Goal: Task Accomplishment & Management: Use online tool/utility

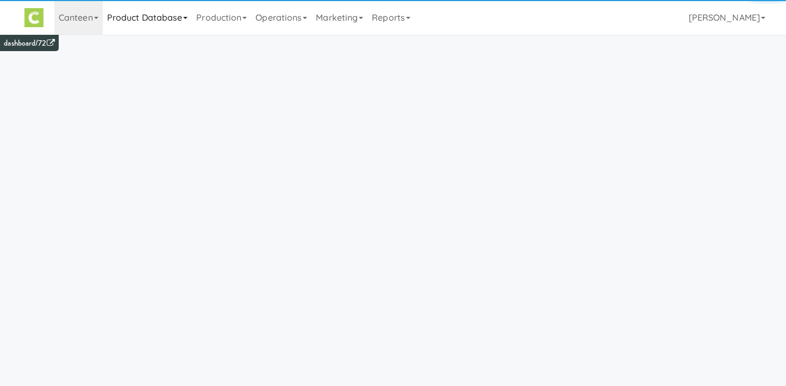
click at [153, 16] on link "Product Database" at bounding box center [148, 17] width 90 height 35
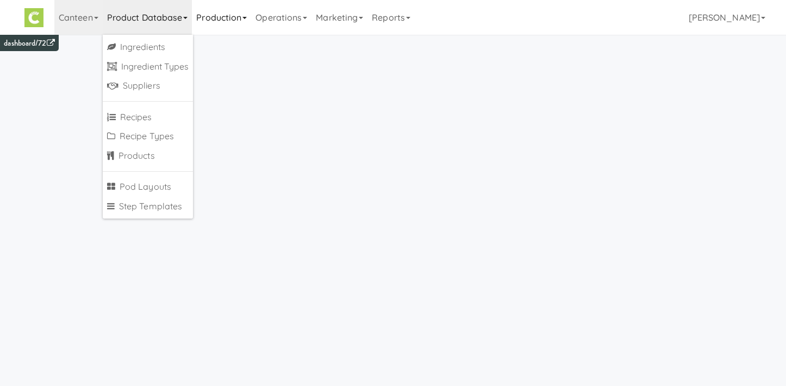
click at [222, 22] on link "Production" at bounding box center [221, 17] width 59 height 35
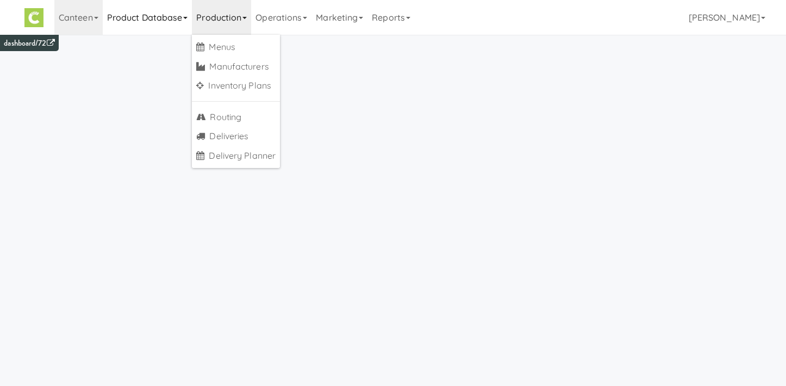
click at [167, 28] on link "Product Database" at bounding box center [148, 17] width 90 height 35
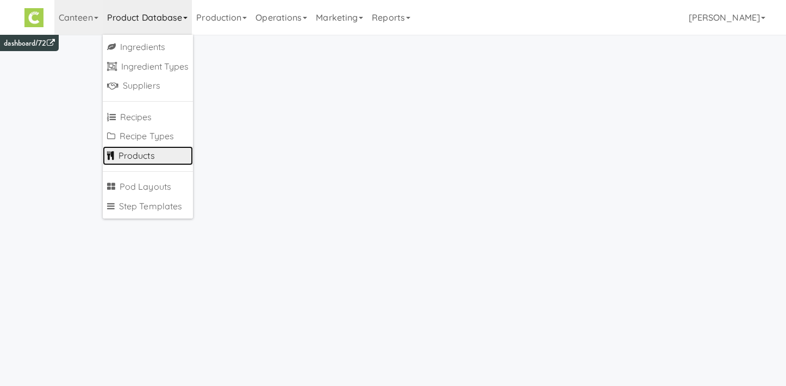
click at [145, 156] on link "Products" at bounding box center [148, 156] width 91 height 20
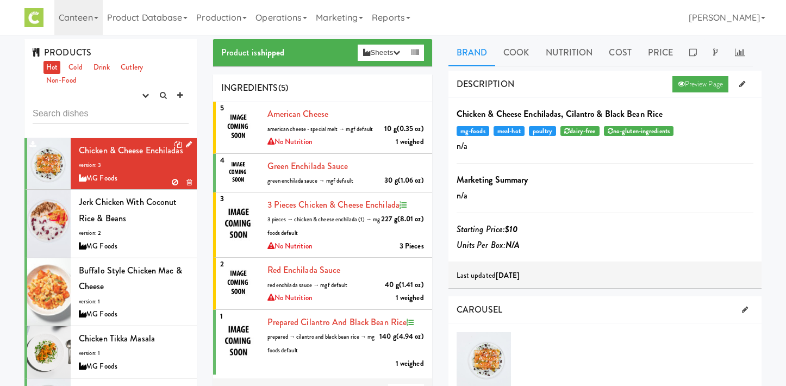
click at [188, 144] on icon at bounding box center [189, 144] width 6 height 7
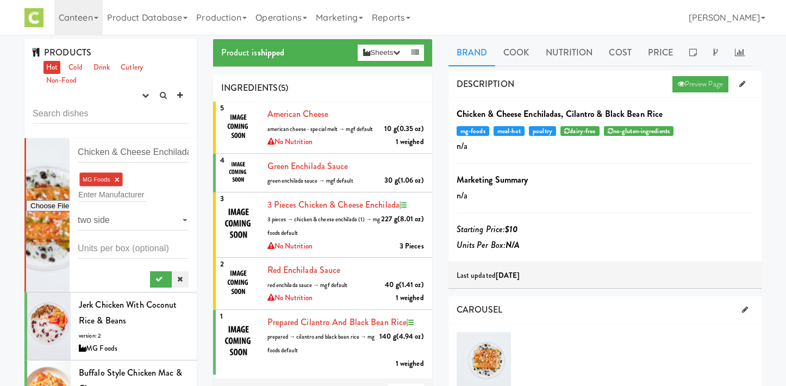
click at [182, 281] on icon at bounding box center [179, 279] width 5 height 7
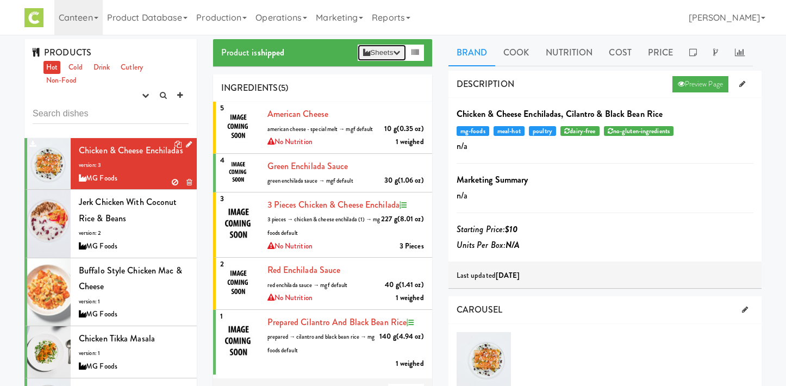
click at [402, 55] on button "Sheets" at bounding box center [382, 53] width 48 height 16
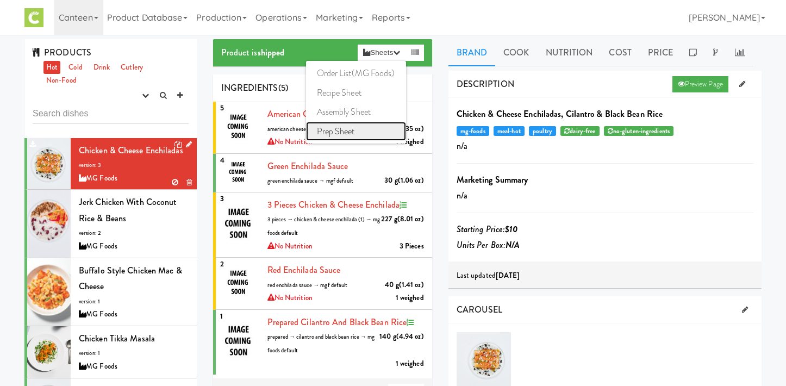
click at [353, 131] on link "Prep Sheet" at bounding box center [356, 132] width 100 height 20
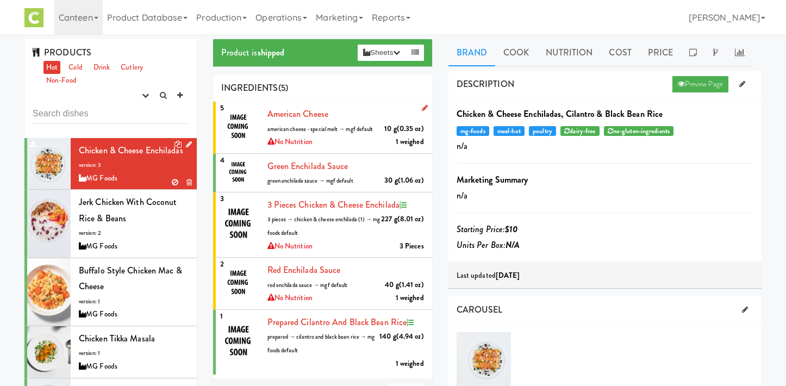
click at [341, 141] on div "American cheese 10 g (0.35 oz) american cheese - special melt → mgf default 1 w…" at bounding box center [346, 127] width 157 height 43
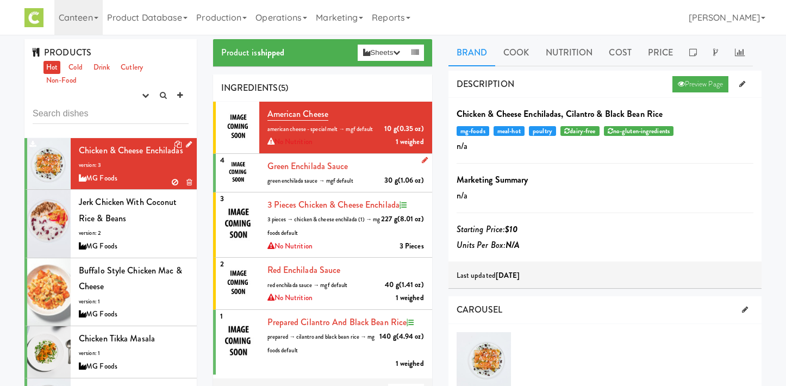
click at [356, 154] on li "4 Green Enchilada Sauce 30 g (1.06 oz) green enchilada sauce → mgf default" at bounding box center [322, 173] width 219 height 39
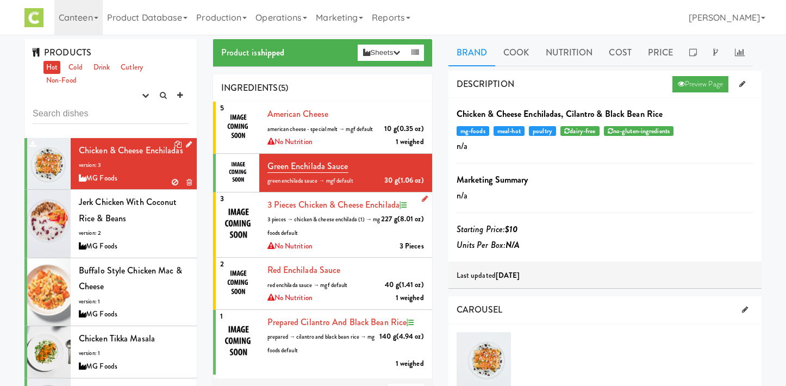
click at [346, 226] on div "3 pieces Chicken & Cheese Enchilada 227 g (8.01 oz) 3 pieces → chicken & cheese…" at bounding box center [346, 225] width 157 height 56
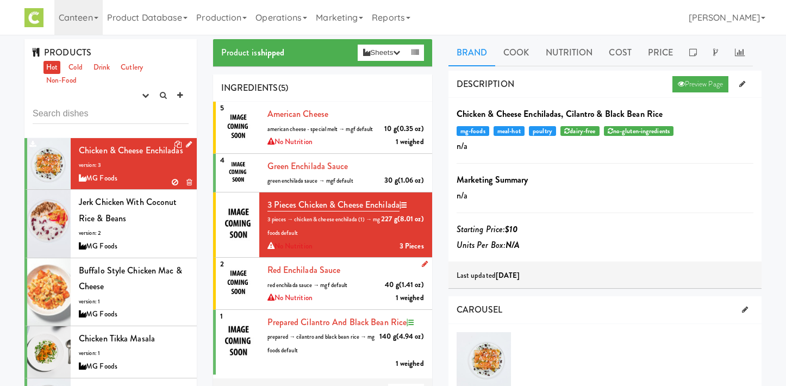
click at [363, 288] on div "Red Enchilada Sauce 40 g (1.41 oz) red enchilada sauce → mgf default 1 weighed …" at bounding box center [346, 283] width 157 height 43
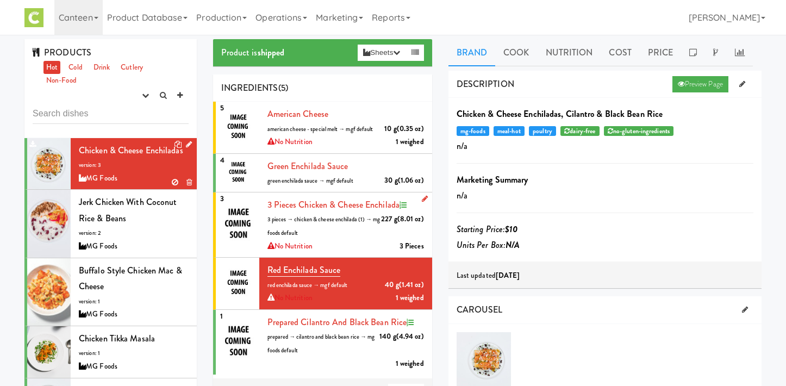
click at [381, 241] on div "3 pieces Chicken & Cheese Enchilada 227 g (8.01 oz) 3 pieces → chicken & cheese…" at bounding box center [346, 225] width 157 height 56
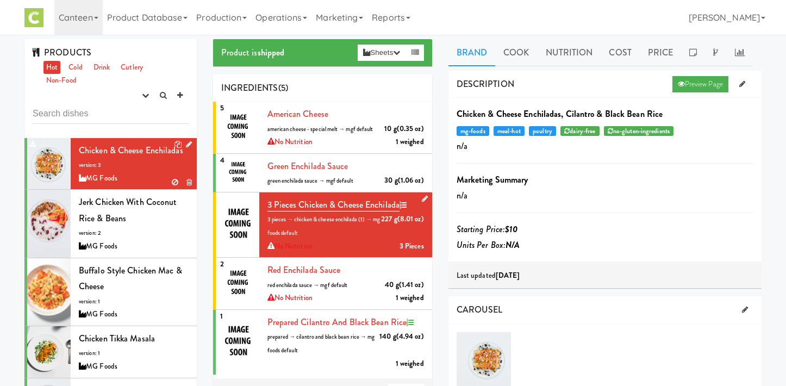
click at [425, 200] on icon at bounding box center [425, 198] width 6 height 7
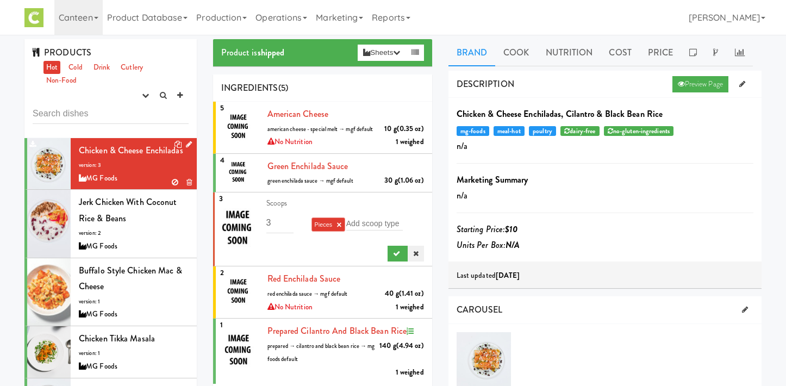
click at [419, 255] on link at bounding box center [416, 254] width 16 height 16
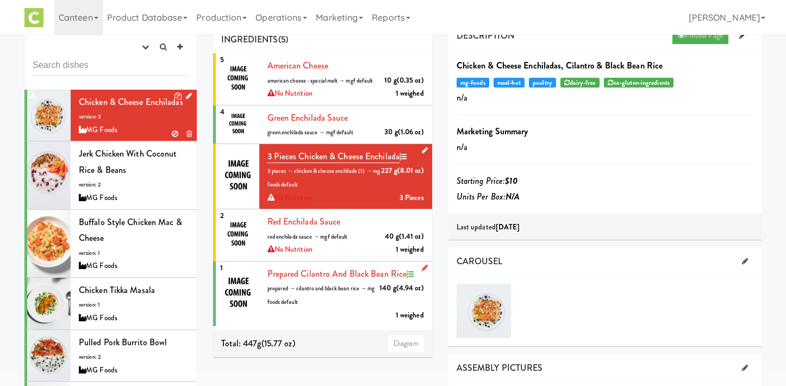
scroll to position [49, 0]
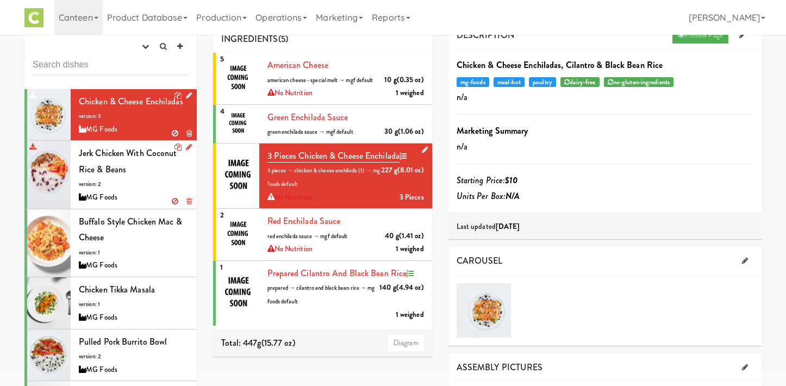
click at [151, 189] on div "Jerk Chicken with Coconut Rice & Beans version: 2 MG Foods" at bounding box center [134, 174] width 110 height 59
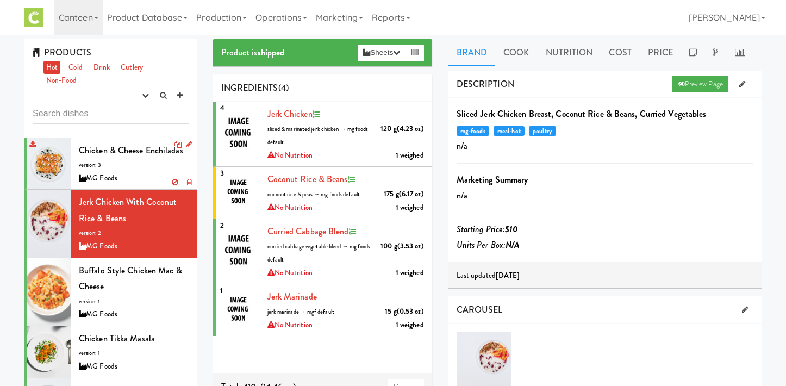
click at [157, 160] on div "Chicken & Cheese Enchiladas version: 3 MG Foods" at bounding box center [134, 163] width 110 height 43
